Goal: Task Accomplishment & Management: Manage account settings

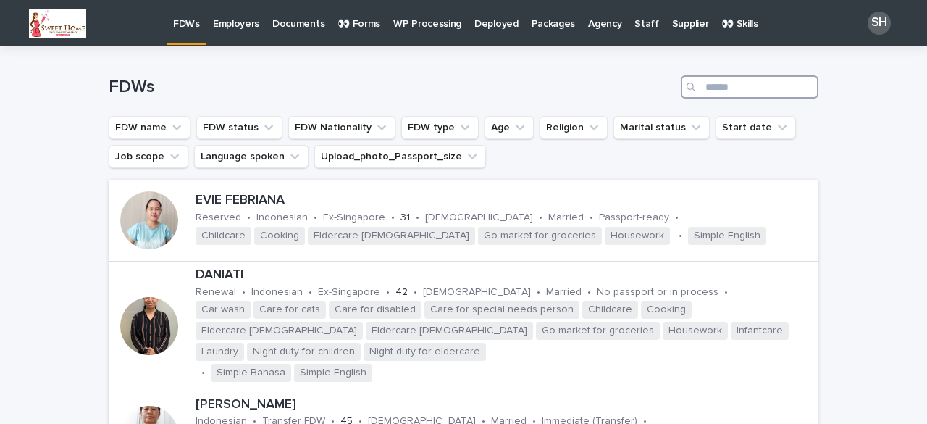
click at [739, 88] on input "Search" at bounding box center [750, 86] width 138 height 23
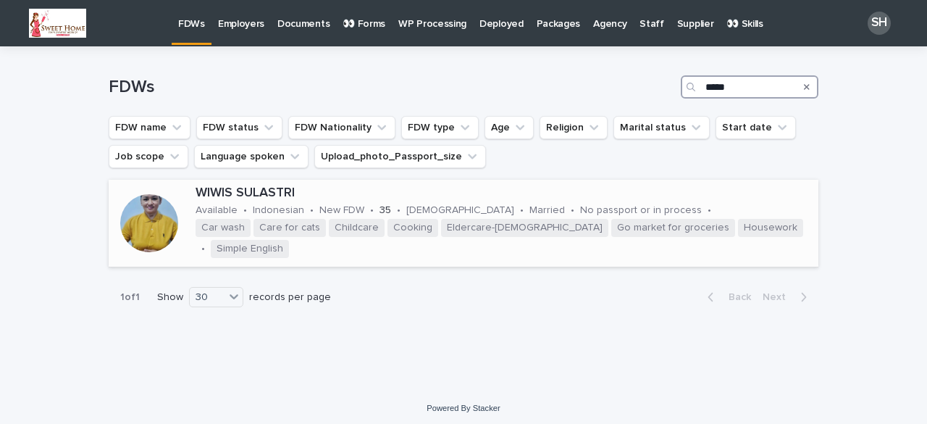
type input "*****"
click at [165, 231] on div at bounding box center [149, 223] width 58 height 58
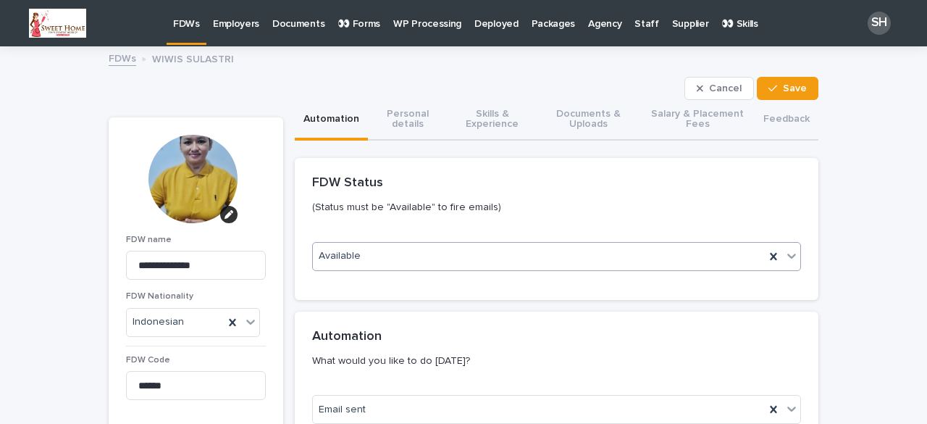
click at [383, 256] on div "Available" at bounding box center [539, 256] width 452 height 24
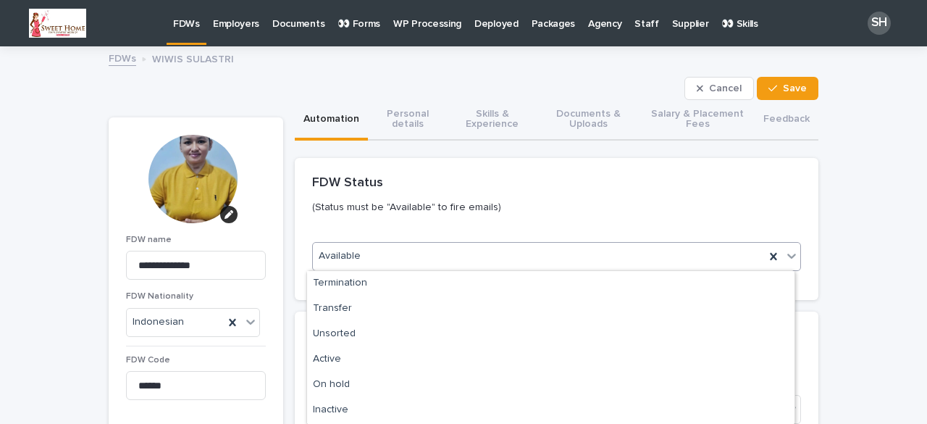
scroll to position [175, 0]
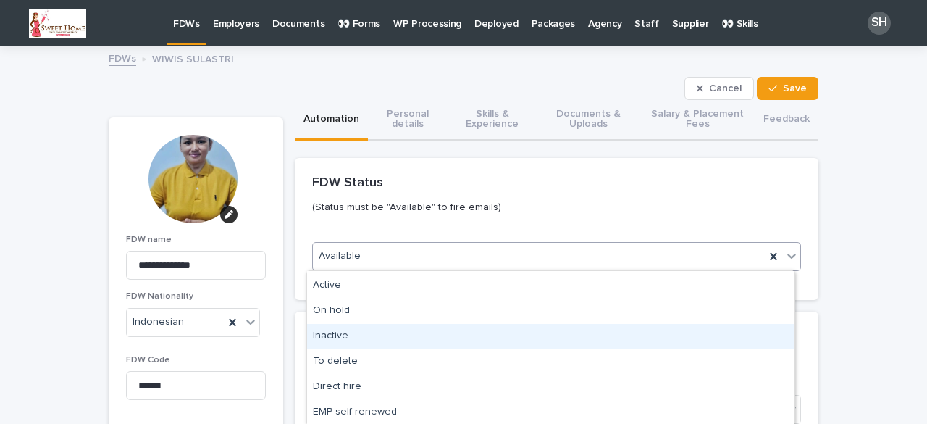
click at [352, 339] on div "Inactive" at bounding box center [550, 336] width 487 height 25
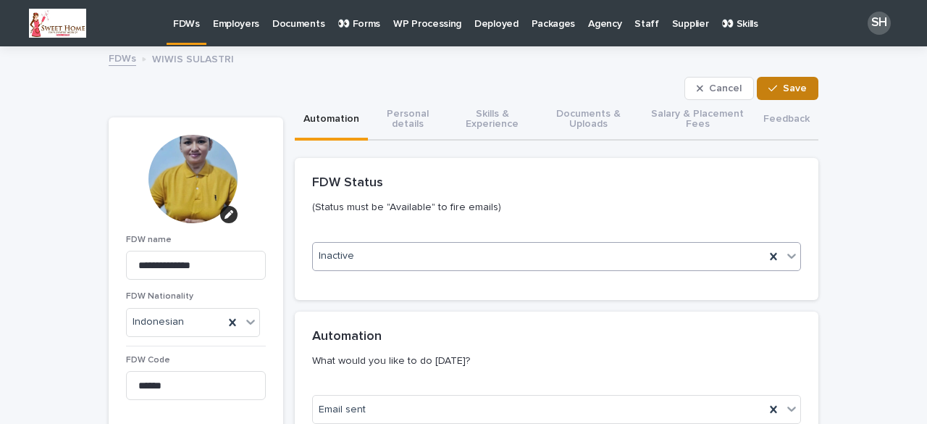
click at [788, 80] on button "Save" at bounding box center [788, 88] width 62 height 23
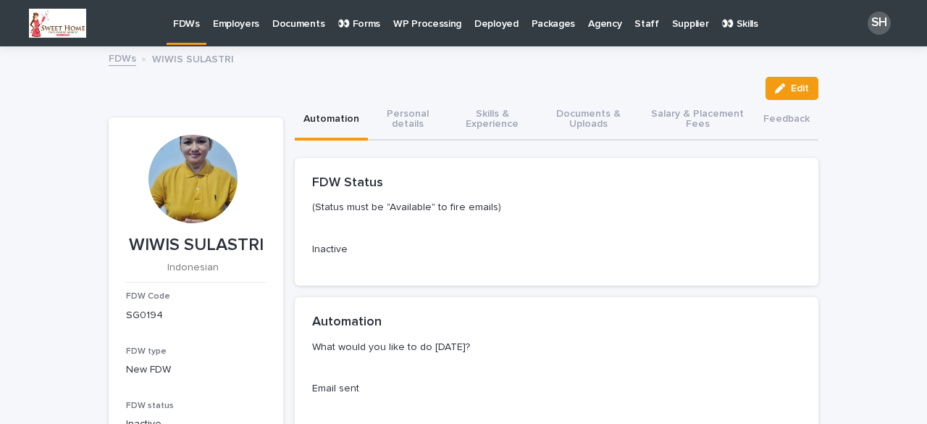
click at [190, 30] on p "FDWs" at bounding box center [186, 15] width 27 height 30
